Goal: Task Accomplishment & Management: Manage account settings

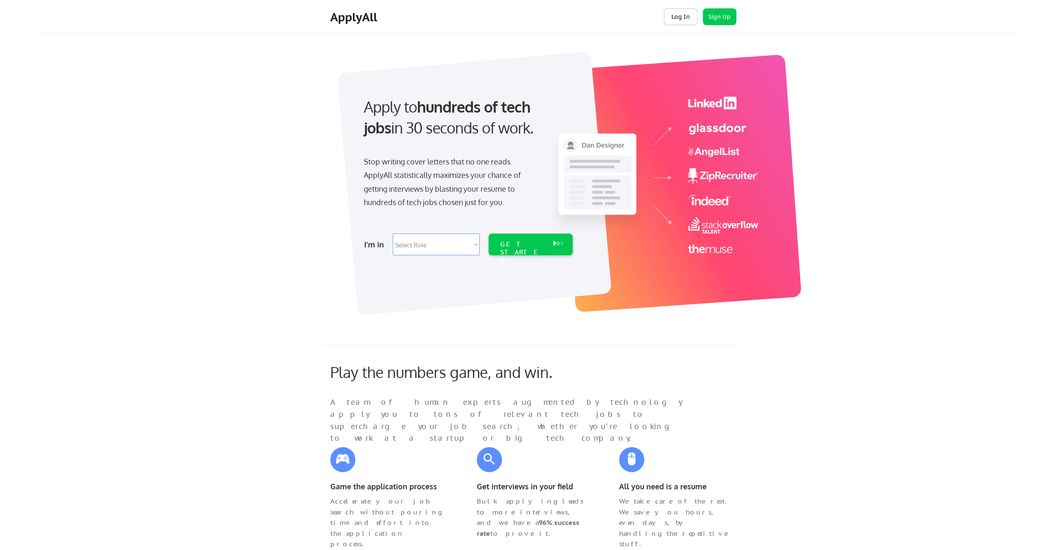
click at [678, 8] on button "Log In" at bounding box center [680, 16] width 33 height 17
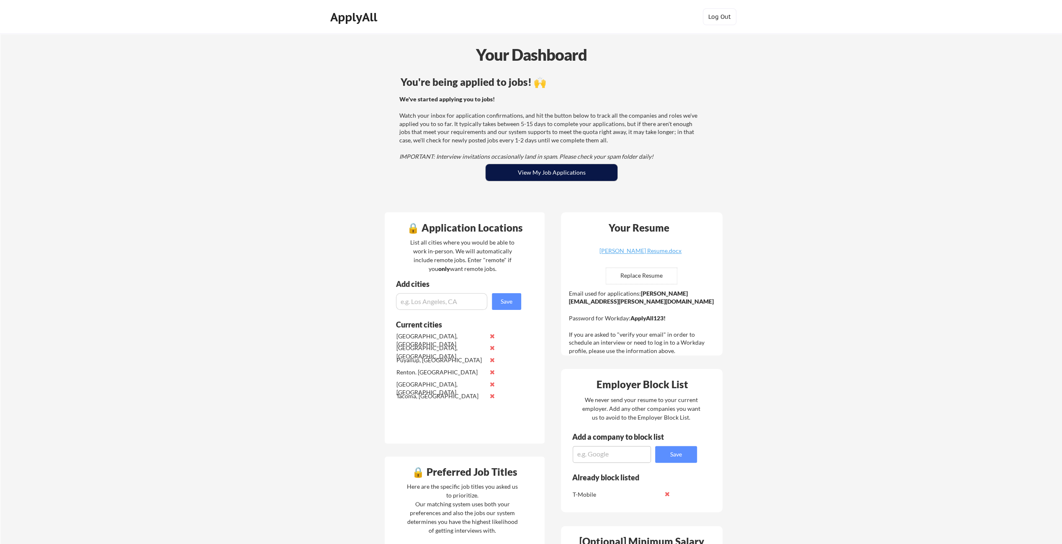
click at [559, 174] on button "View My Job Applications" at bounding box center [552, 172] width 132 height 17
